Goal: Obtain resource: Download file/media

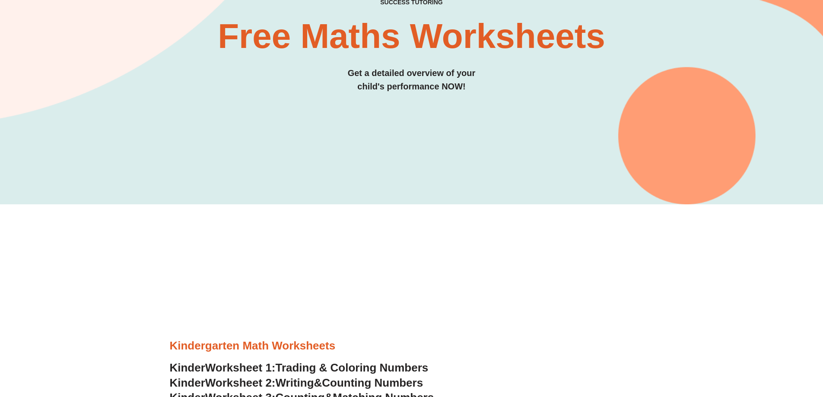
scroll to position [259, 0]
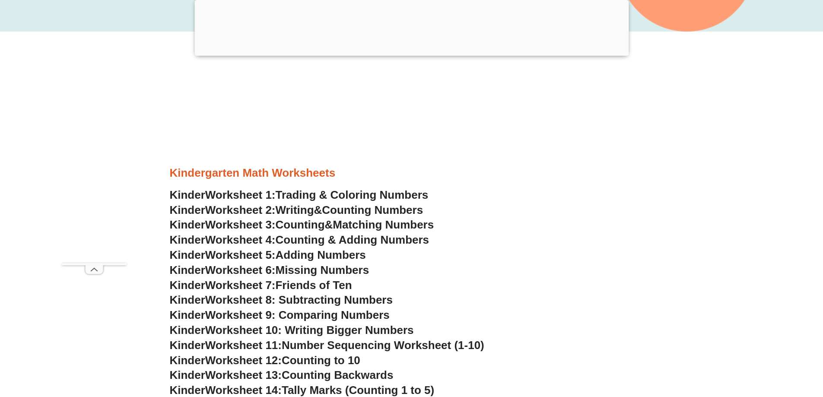
scroll to position [389, 0]
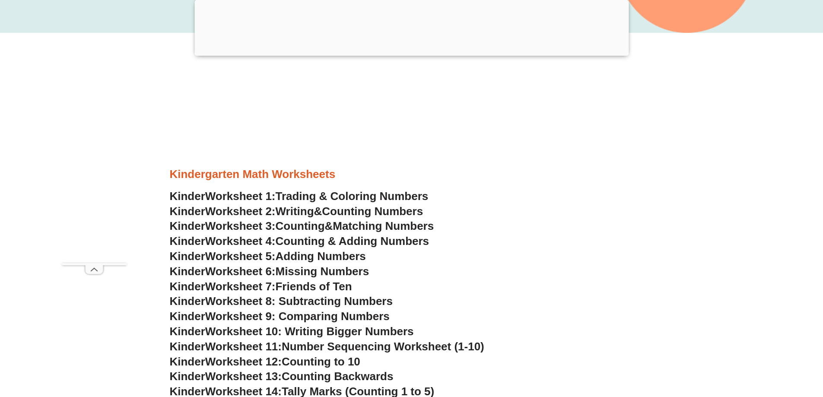
click at [248, 227] on span "Worksheet 3:" at bounding box center [240, 225] width 70 height 13
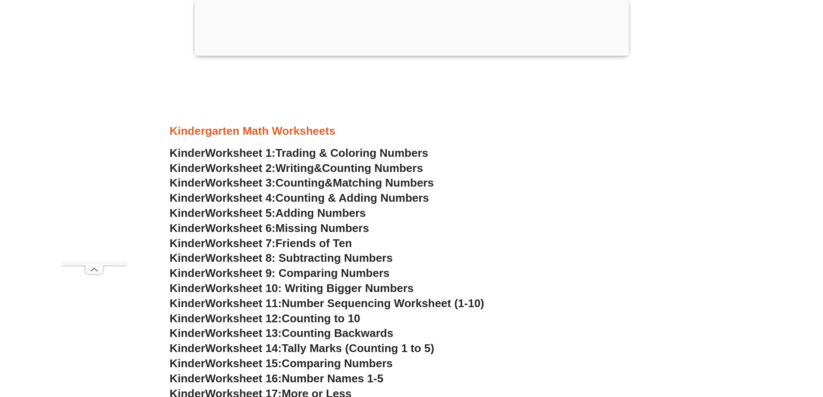
scroll to position [475, 0]
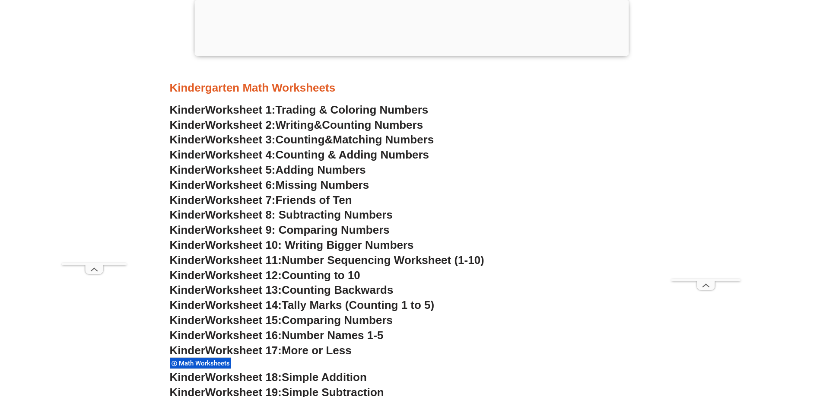
click at [229, 275] on span "Worksheet 12:" at bounding box center [243, 275] width 76 height 13
click at [178, 275] on span "Kinder" at bounding box center [187, 275] width 35 height 13
click at [295, 278] on span "Counting to 10" at bounding box center [321, 275] width 79 height 13
click at [329, 273] on span "Counting to 10" at bounding box center [321, 275] width 79 height 13
drag, startPoint x: 373, startPoint y: 275, endPoint x: 198, endPoint y: 273, distance: 174.5
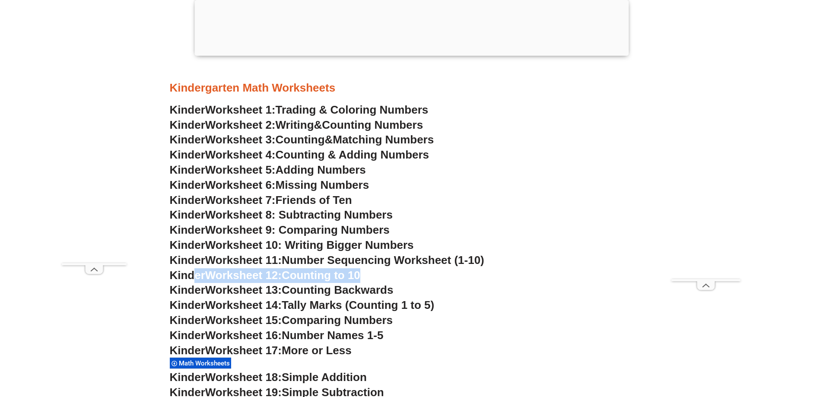
click at [194, 275] on h3 "Kinder Worksheet 12: Counting to 10" at bounding box center [412, 275] width 484 height 15
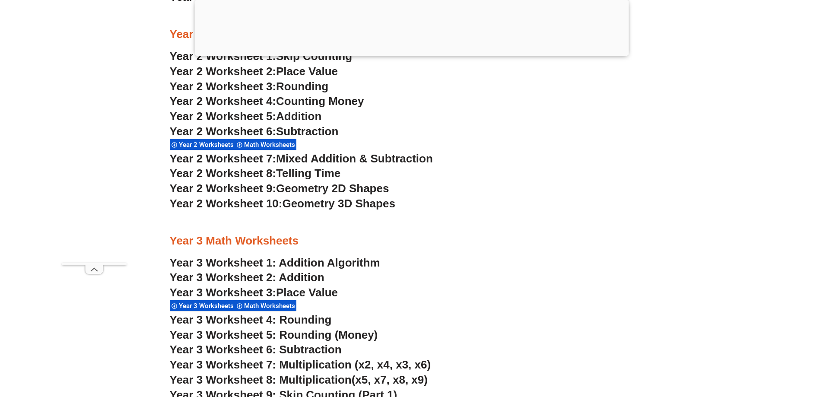
scroll to position [1209, 0]
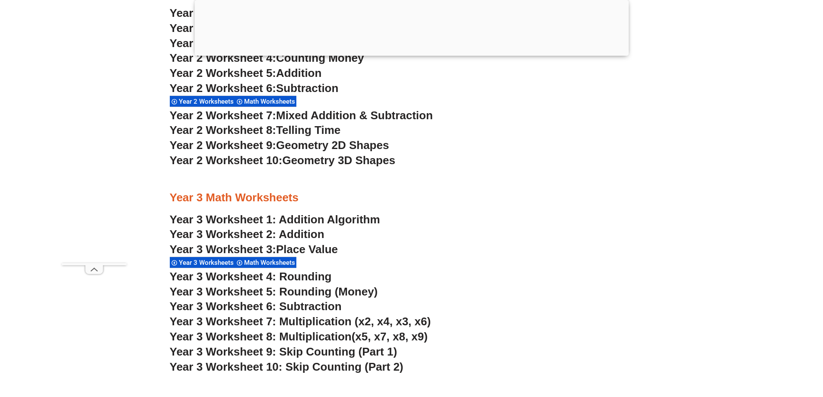
click at [276, 277] on span "Year 3 Worksheet 4: Rounding" at bounding box center [251, 276] width 162 height 13
